Goal: Information Seeking & Learning: Learn about a topic

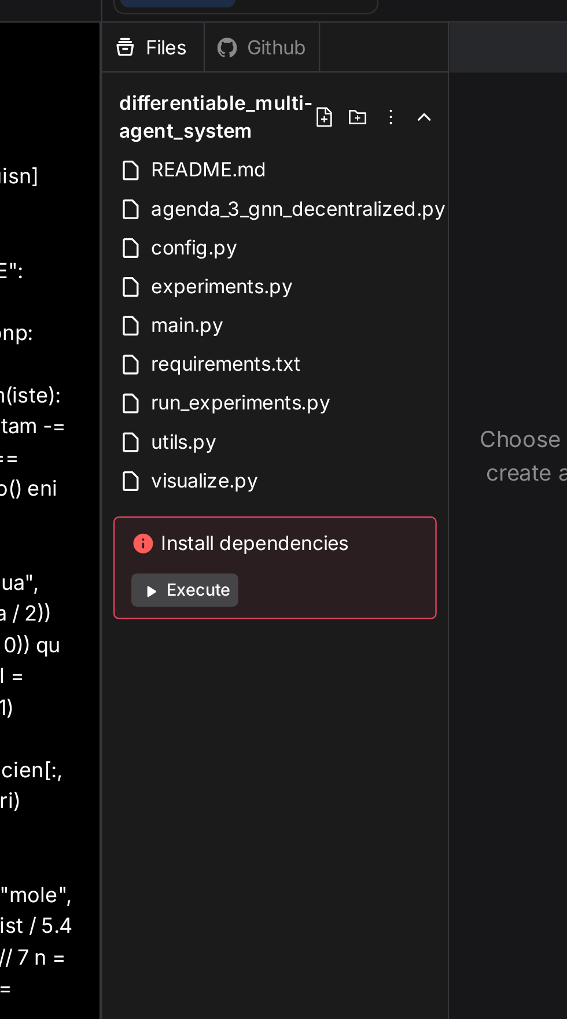
scroll to position [29, 0]
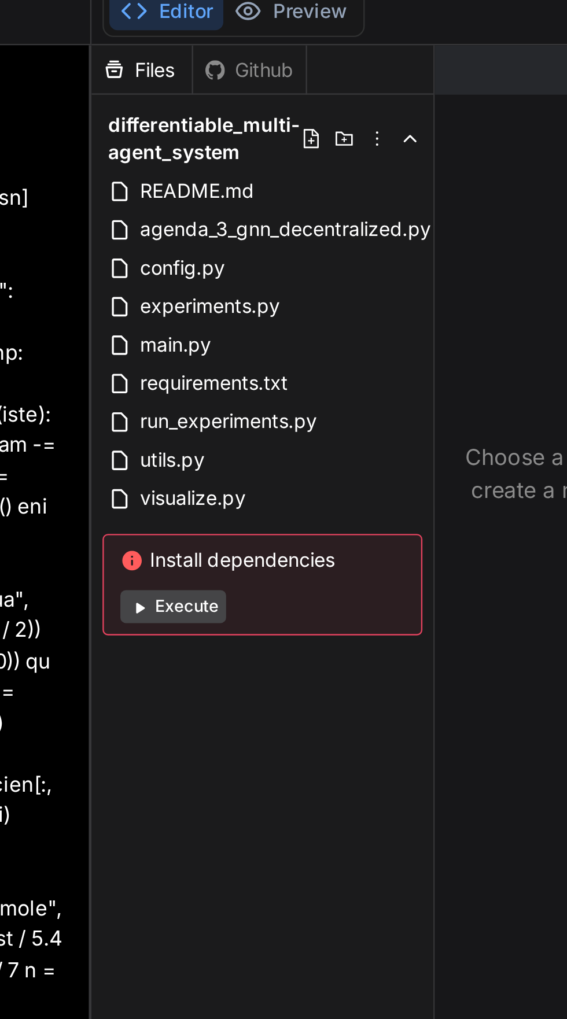
click at [265, 147] on span "main.py" at bounding box center [274, 154] width 32 height 14
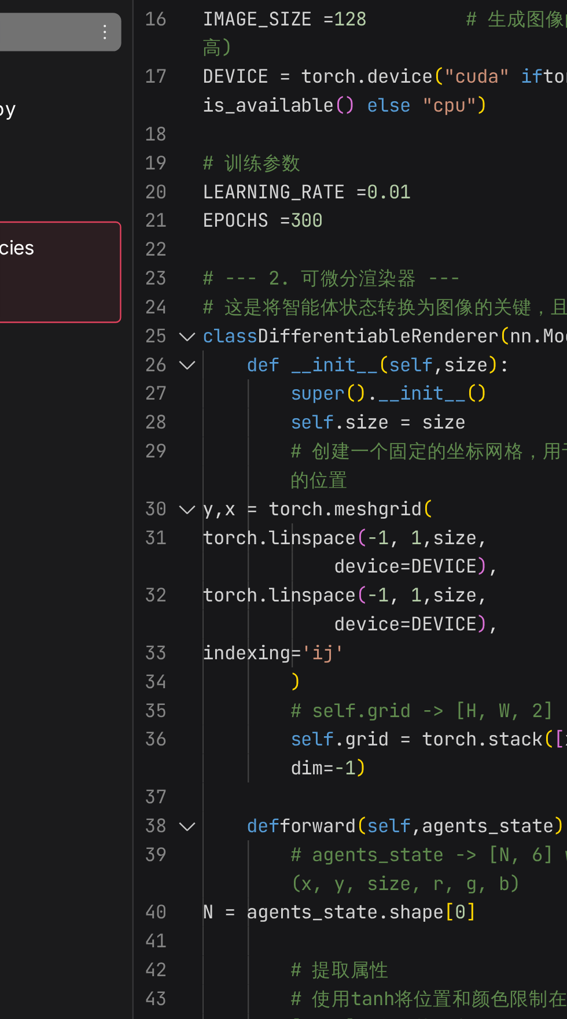
scroll to position [0, 0]
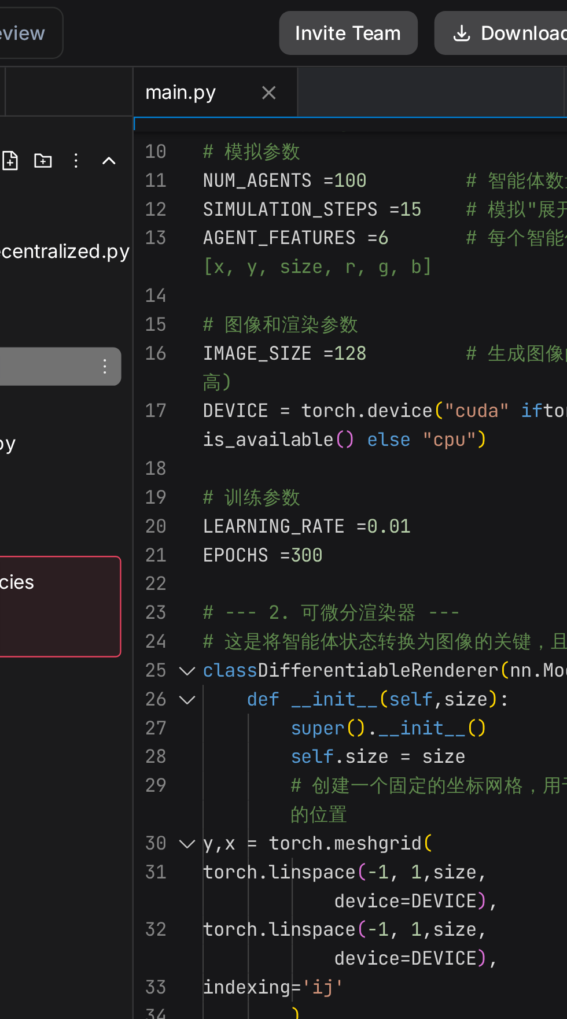
type textarea "x"
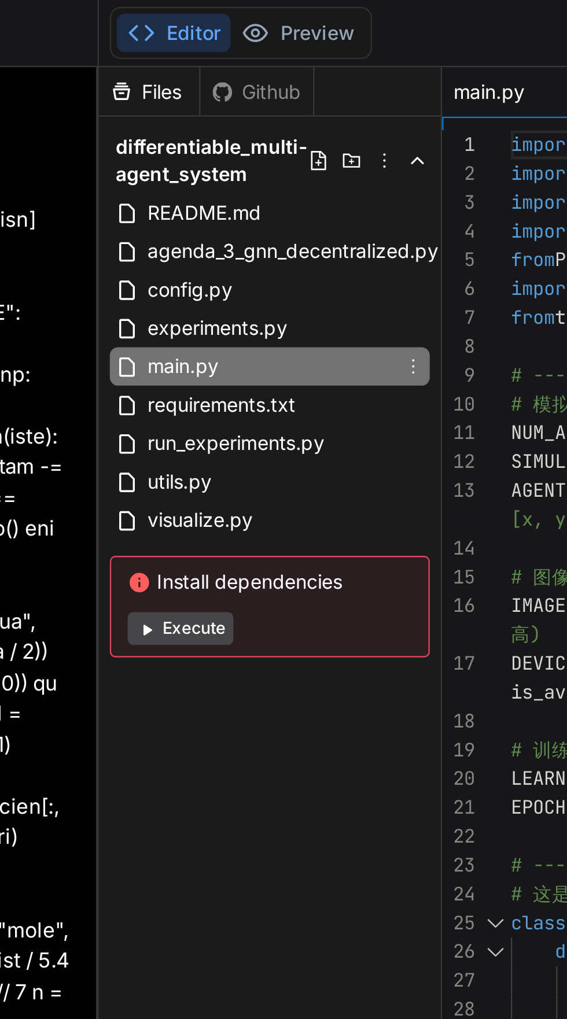
click at [260, 108] on span "agenda_3_gnn_decentralized.py" at bounding box center [320, 106] width 125 height 14
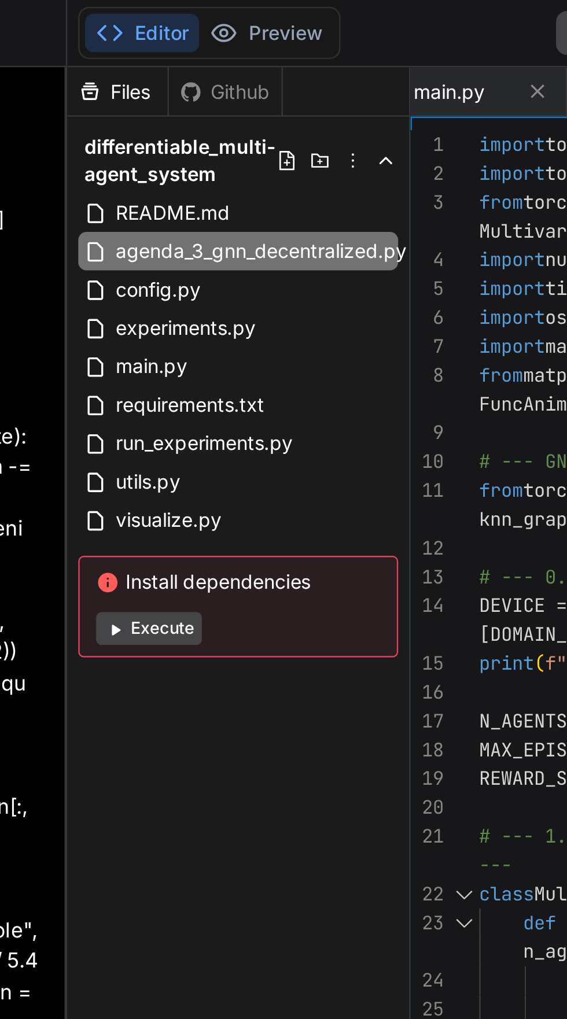
click at [276, 123] on span "config.py" at bounding box center [277, 122] width 38 height 14
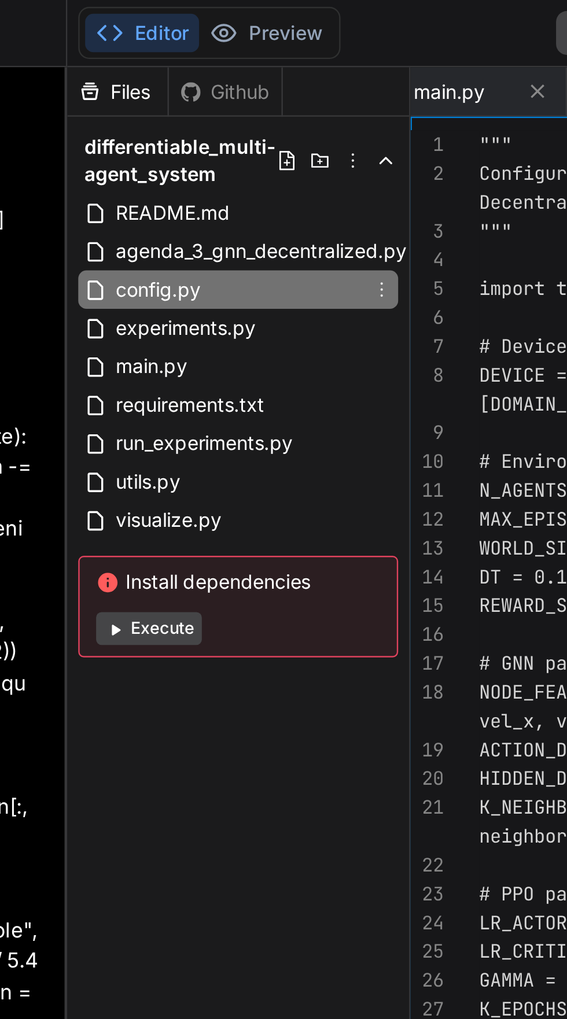
scroll to position [0, 73]
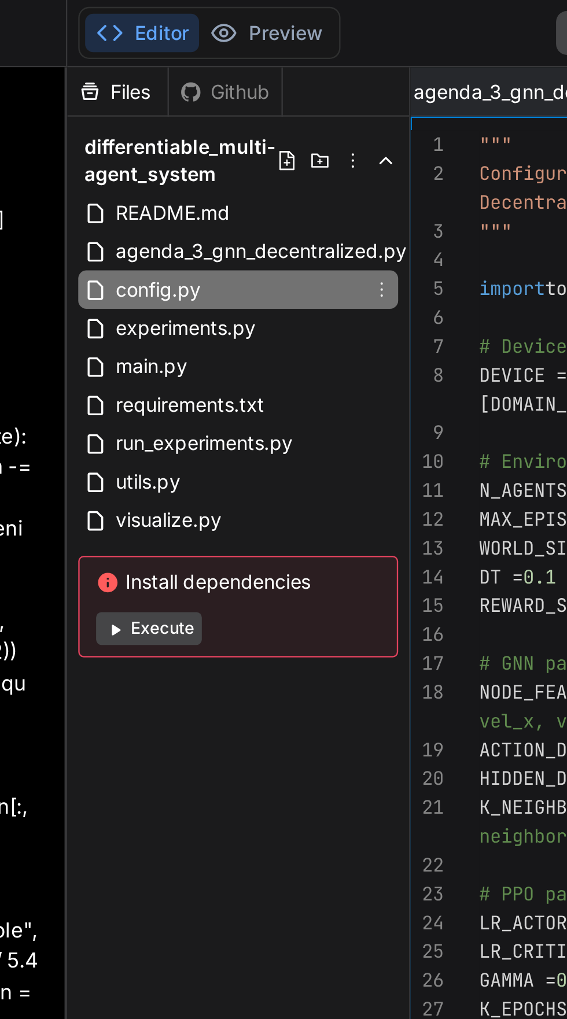
click at [375, 122] on icon at bounding box center [371, 121] width 9 height 9
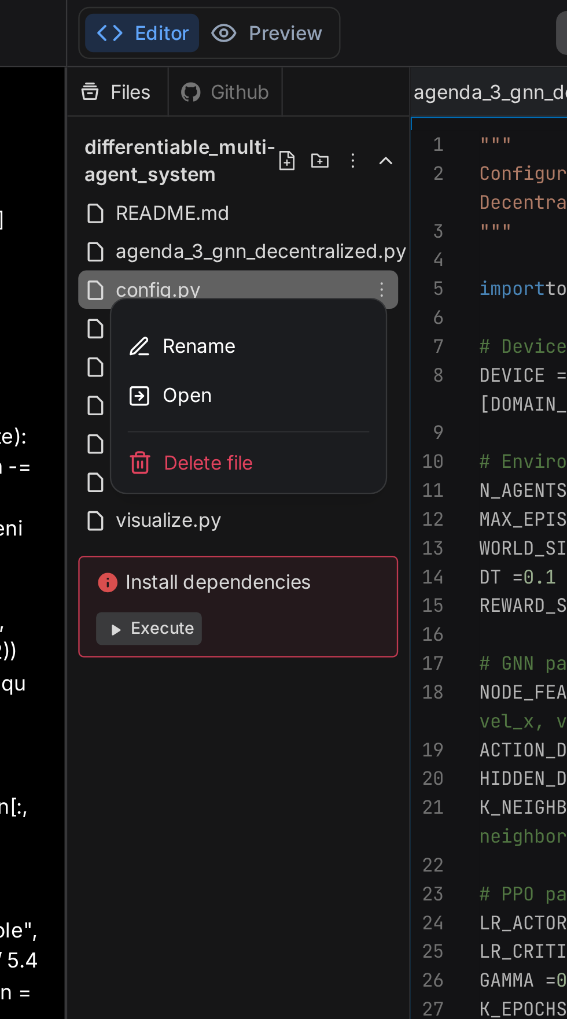
click at [316, 334] on div at bounding box center [445, 523] width 413 height 990
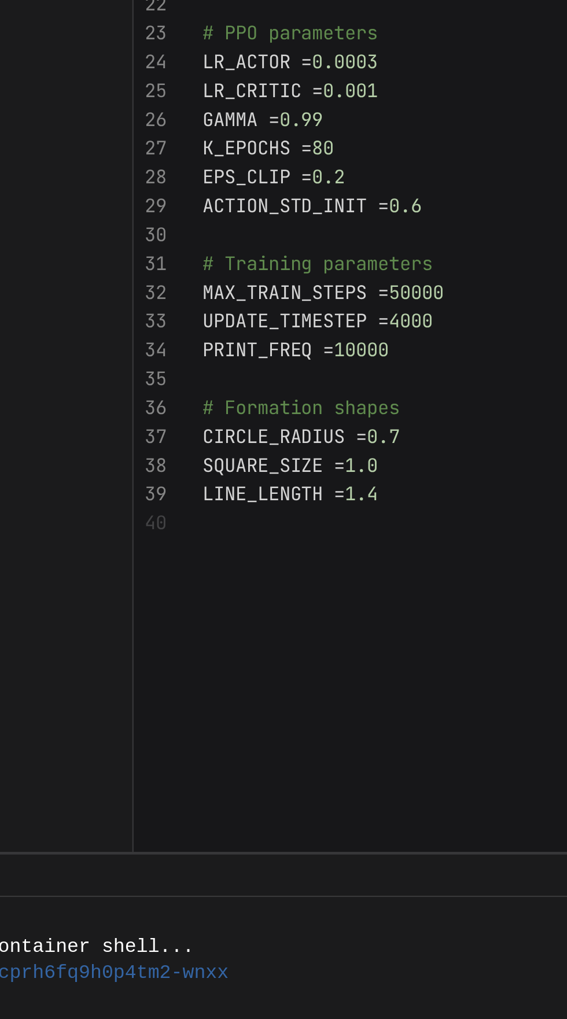
scroll to position [0, 0]
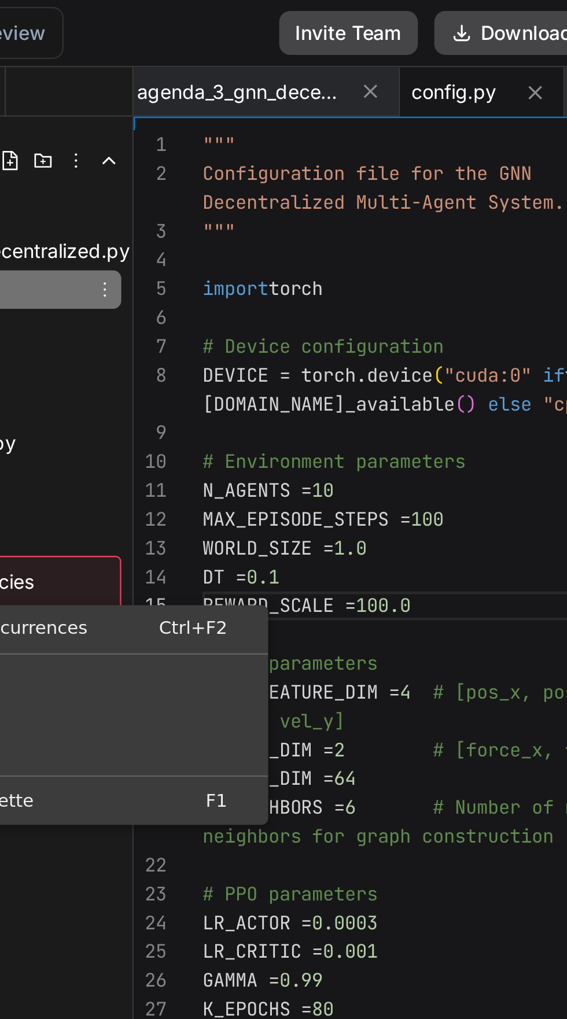
click at [351, 384] on div "Files Github differentiable_multi-agent_system README.md agenda_3_gnn_decentral…" at bounding box center [311, 374] width 145 height 693
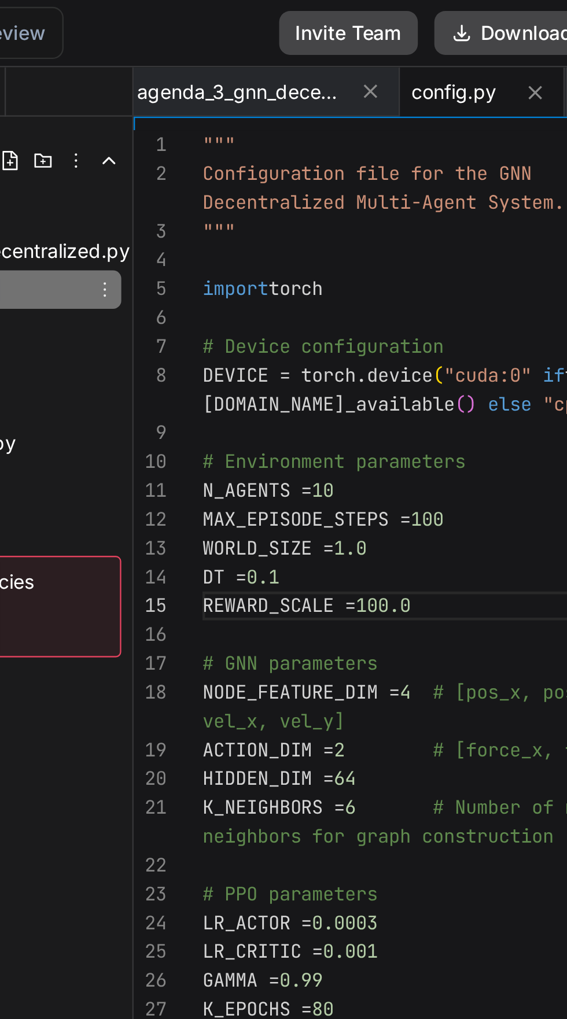
scroll to position [79, 0]
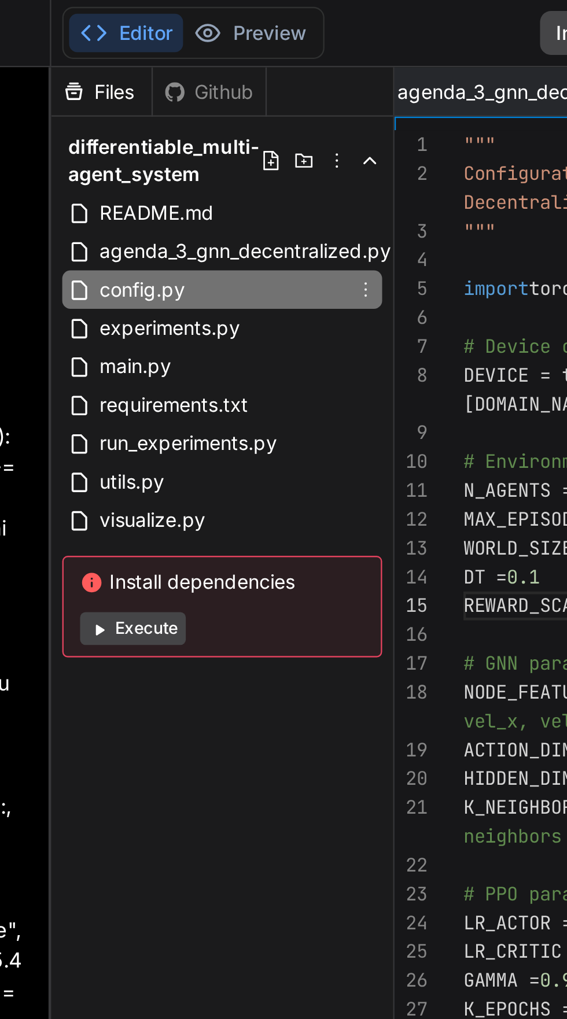
click at [297, 224] on span "visualize.py" at bounding box center [281, 219] width 47 height 14
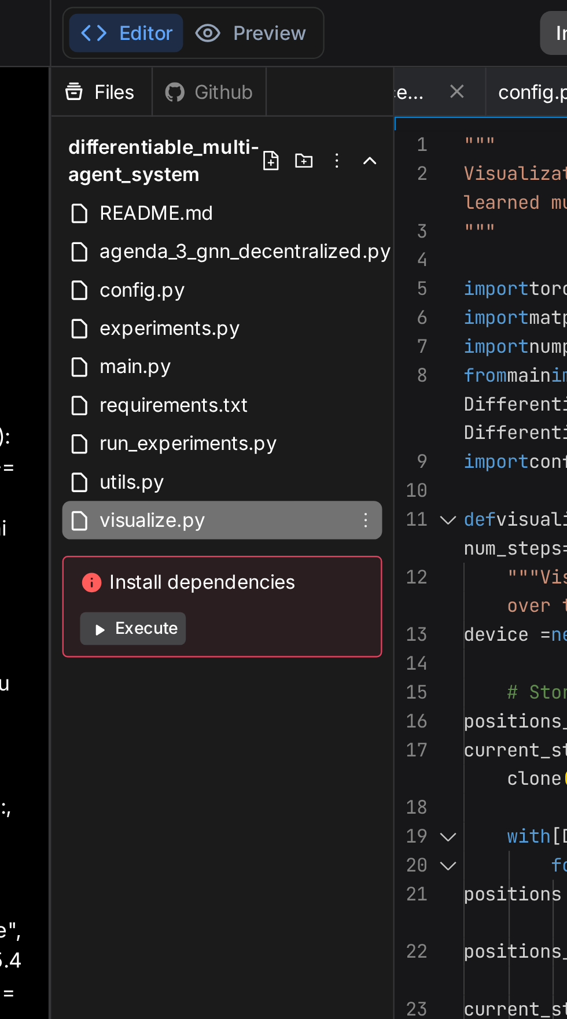
click at [299, 92] on span "README.md" at bounding box center [283, 90] width 50 height 14
type textarea "## Citation If you use this code in your research, please cite: ``` Differentia…"
